Goal: Navigation & Orientation: Understand site structure

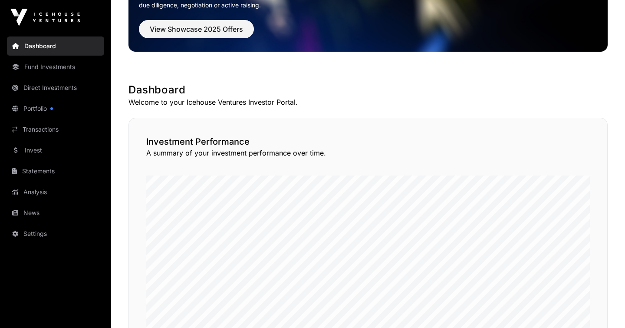
scroll to position [36, 0]
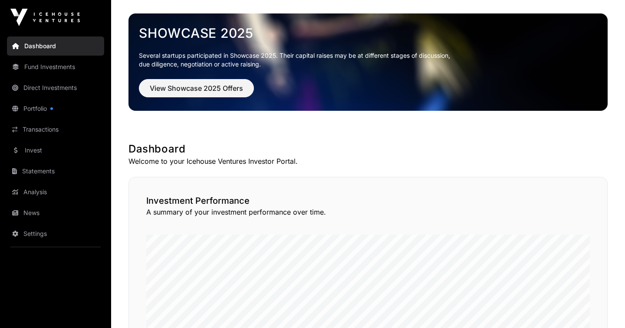
click at [51, 40] on link "Dashboard" at bounding box center [55, 45] width 97 height 19
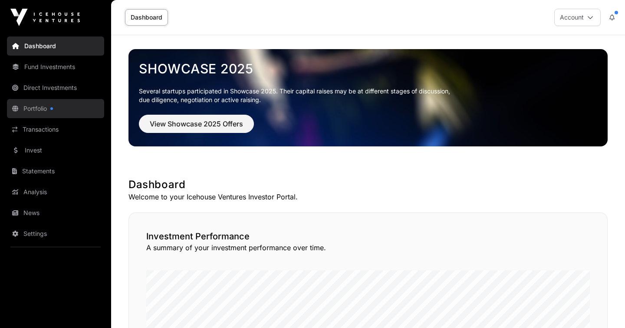
click at [36, 106] on link "Portfolio" at bounding box center [55, 108] width 97 height 19
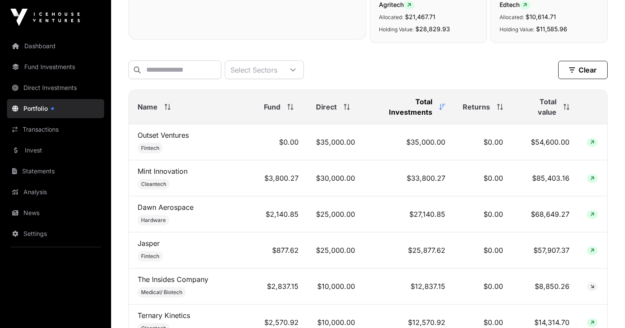
scroll to position [259, 0]
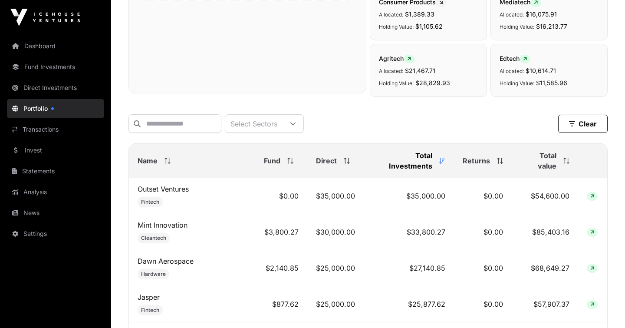
click at [530, 154] on span "Total value" at bounding box center [538, 160] width 36 height 21
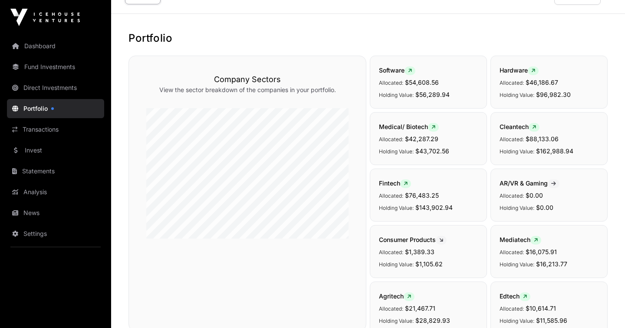
scroll to position [0, 0]
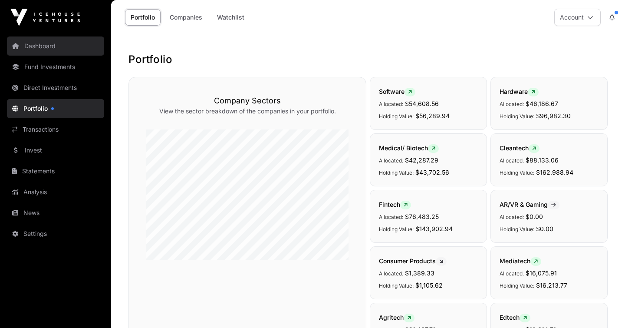
click at [26, 51] on link "Dashboard" at bounding box center [55, 45] width 97 height 19
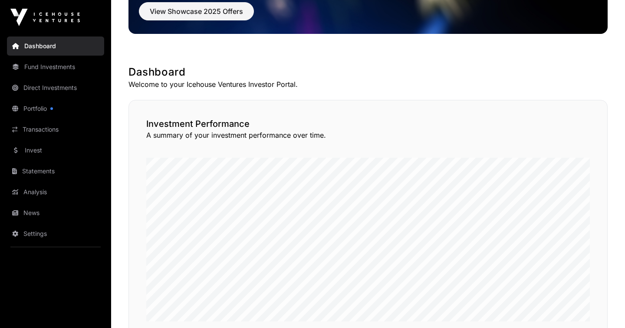
scroll to position [109, 0]
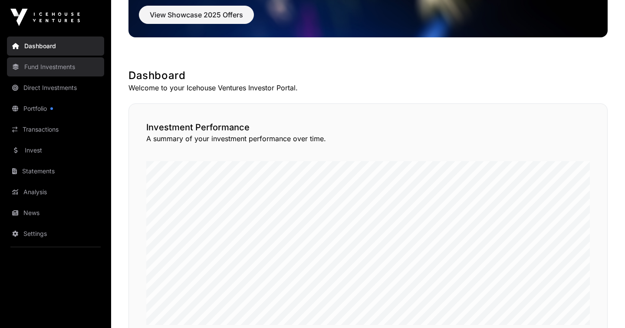
click at [41, 66] on link "Fund Investments" at bounding box center [55, 66] width 97 height 19
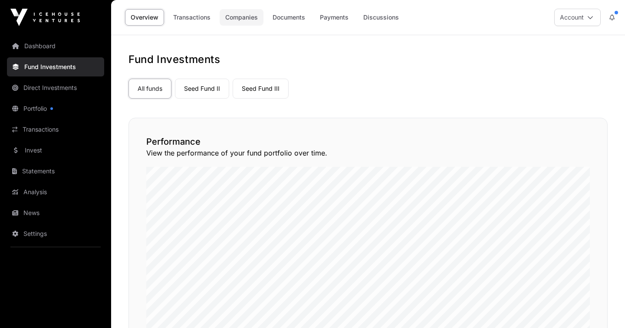
click at [243, 17] on link "Companies" at bounding box center [242, 17] width 44 height 16
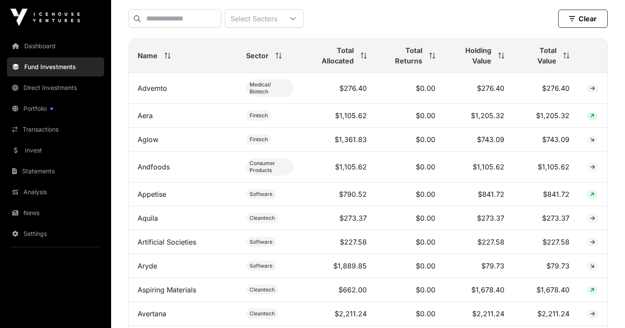
scroll to position [402, 0]
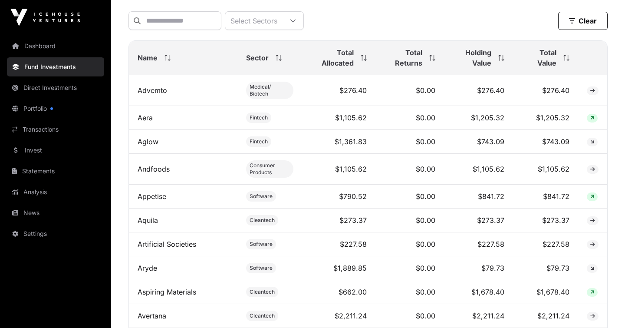
click at [551, 67] on span "Total Value" at bounding box center [539, 57] width 35 height 21
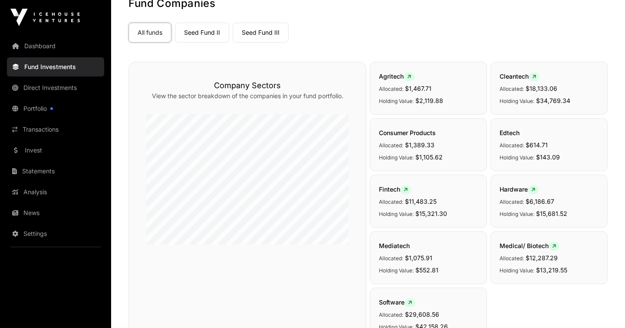
scroll to position [0, 0]
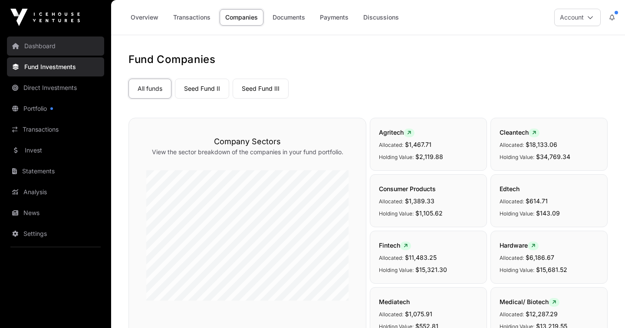
click at [45, 47] on link "Dashboard" at bounding box center [55, 45] width 97 height 19
